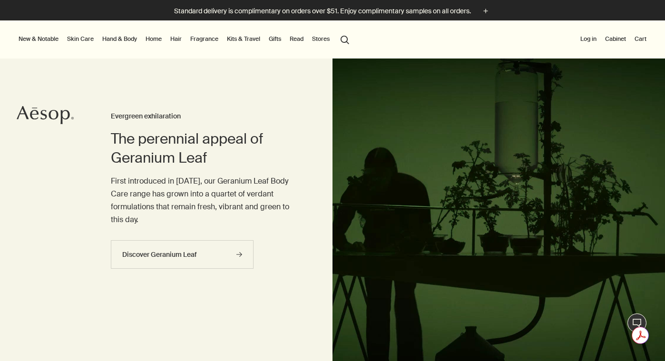
click at [590, 39] on button "Log in" at bounding box center [588, 38] width 20 height 11
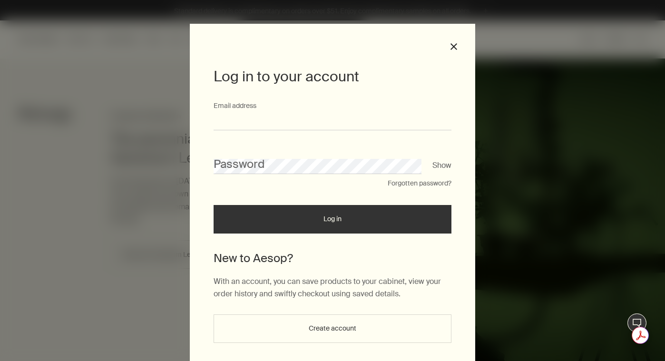
click at [302, 127] on input "Email address" at bounding box center [333, 122] width 238 height 18
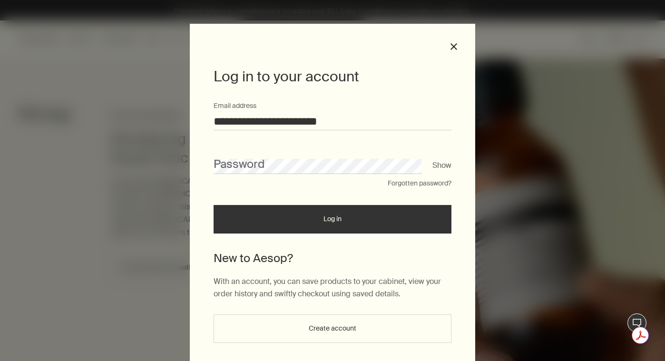
type input "**********"
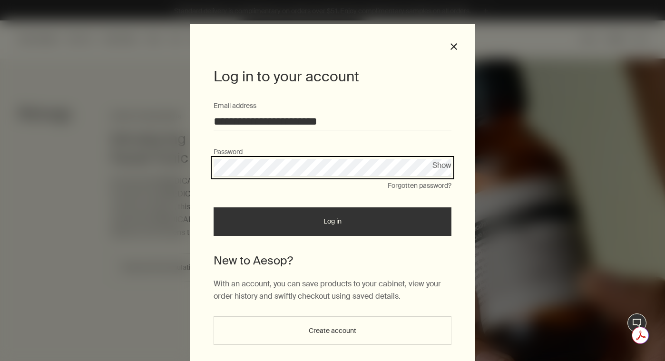
click at [214, 207] on button "Log in" at bounding box center [333, 221] width 238 height 29
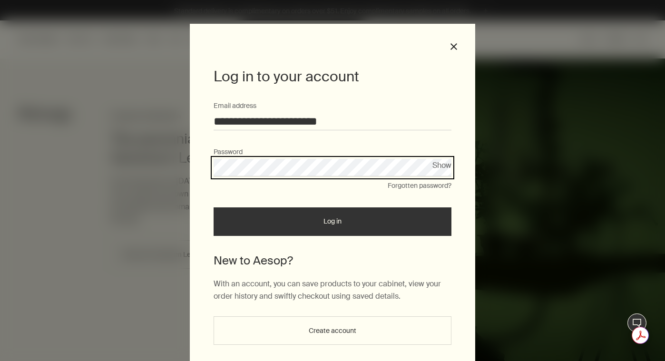
click at [214, 207] on button "Log in" at bounding box center [333, 221] width 238 height 29
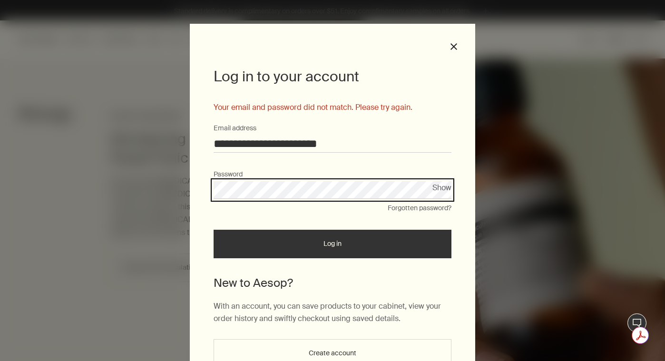
scroll to position [54, 0]
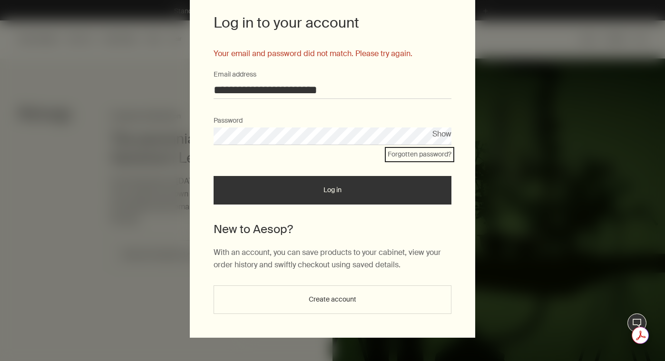
click at [423, 154] on button "Forgotten password?" at bounding box center [420, 155] width 64 height 10
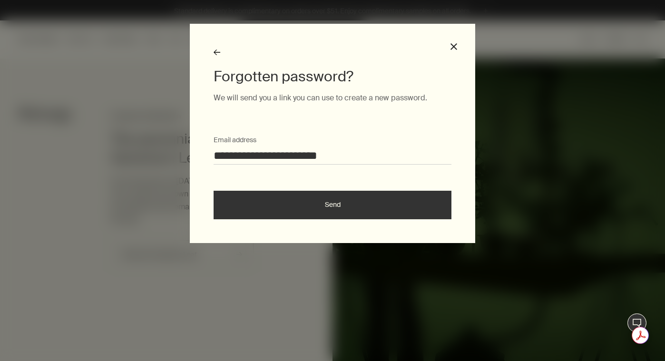
click at [363, 207] on button "Send" at bounding box center [333, 205] width 238 height 29
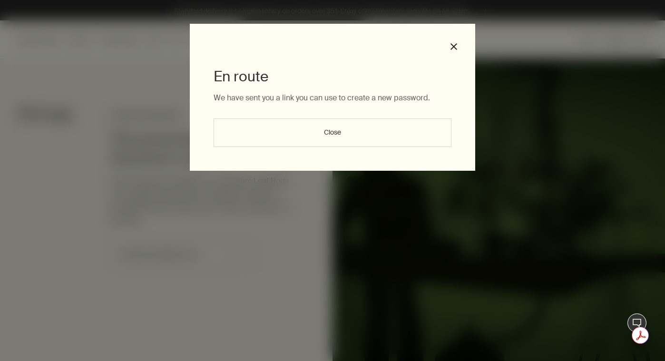
click at [369, 136] on button "Close" at bounding box center [333, 132] width 238 height 29
